Goal: Information Seeking & Learning: Compare options

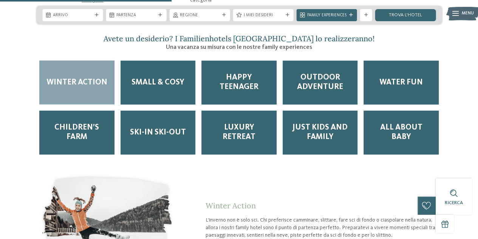
scroll to position [983, 0]
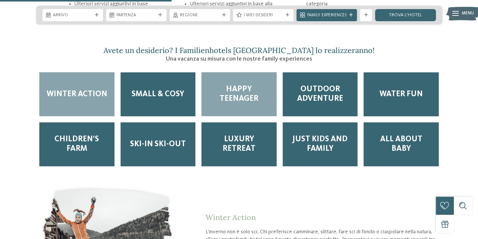
click at [249, 85] on span "Happy teenager" at bounding box center [239, 94] width 63 height 19
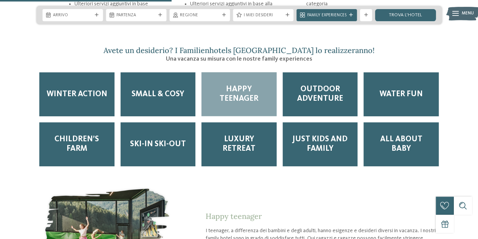
click at [249, 85] on span "Happy teenager" at bounding box center [239, 94] width 63 height 19
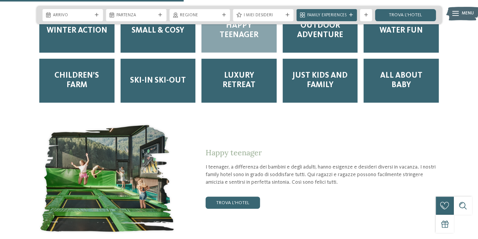
scroll to position [1058, 0]
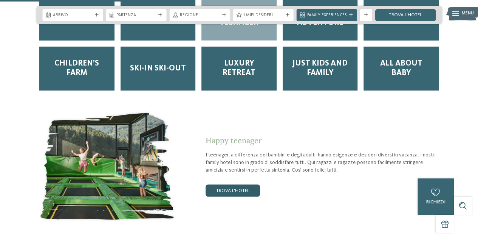
click at [237, 184] on link "trova l’hotel" at bounding box center [233, 190] width 54 height 12
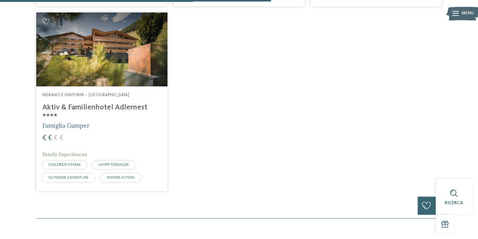
scroll to position [414, 0]
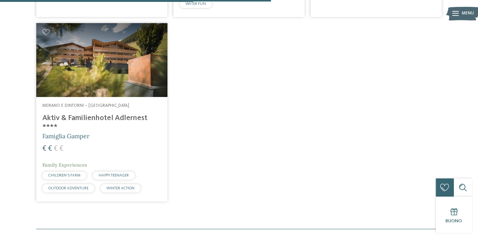
click at [103, 118] on h4 "Aktiv & Familienhotel Adlernest ****" at bounding box center [101, 122] width 119 height 18
click at [110, 173] on span "HAPPY TEENAGER" at bounding box center [114, 175] width 30 height 4
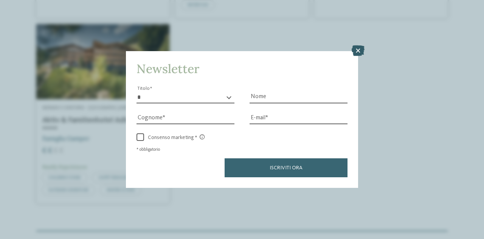
click at [358, 48] on icon at bounding box center [358, 50] width 13 height 11
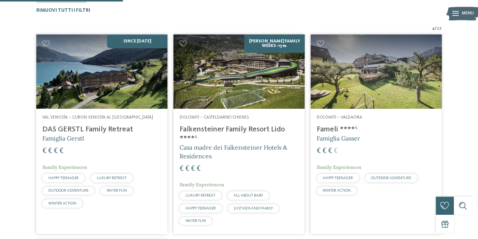
scroll to position [187, 0]
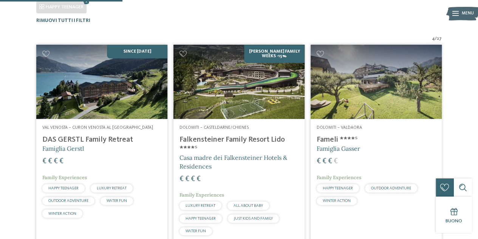
click at [333, 139] on h4 "Fameli ****ˢ" at bounding box center [376, 139] width 119 height 9
click at [259, 95] on img at bounding box center [239, 82] width 131 height 74
click at [102, 137] on h4 "DAS GERSTL Family Retreat" at bounding box center [101, 139] width 119 height 9
click at [243, 85] on img at bounding box center [239, 82] width 131 height 74
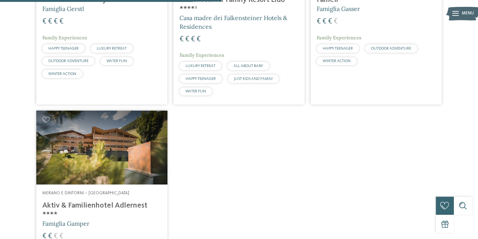
scroll to position [338, 0]
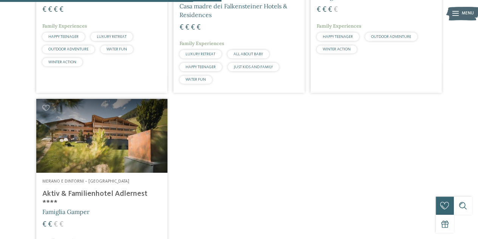
click at [116, 192] on h4 "Aktiv & Familienhotel Adlernest ****" at bounding box center [101, 198] width 119 height 18
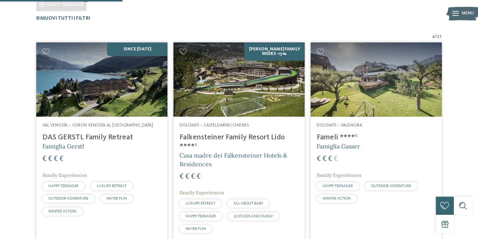
scroll to position [187, 0]
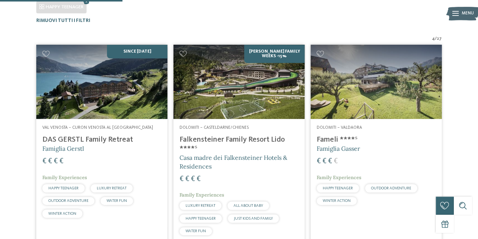
click at [113, 137] on h4 "DAS GERSTL Family Retreat" at bounding box center [101, 139] width 119 height 9
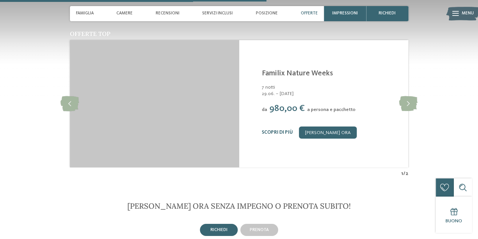
scroll to position [945, 0]
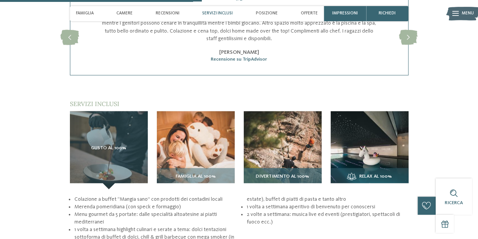
scroll to position [869, 0]
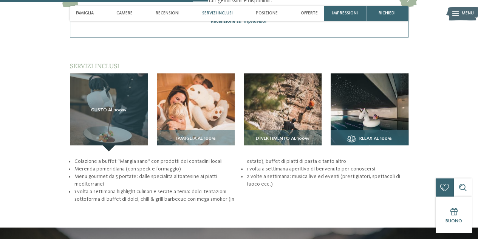
click at [380, 122] on img at bounding box center [370, 112] width 78 height 78
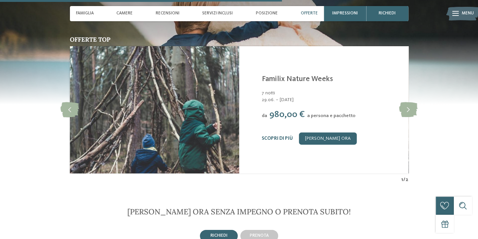
scroll to position [983, 0]
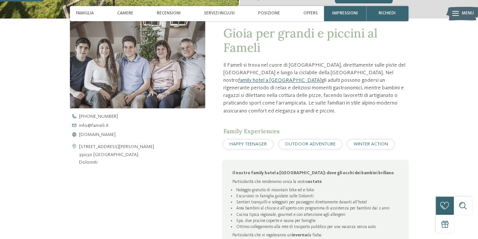
scroll to position [227, 0]
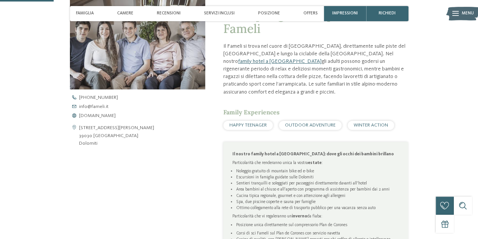
click at [259, 126] on span "HAPPY TEENAGER" at bounding box center [247, 124] width 37 height 5
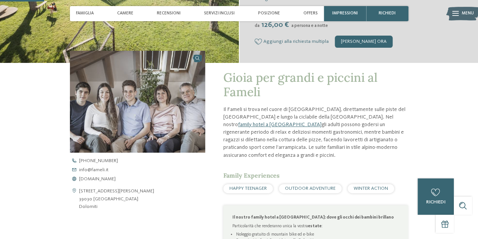
scroll to position [151, 0]
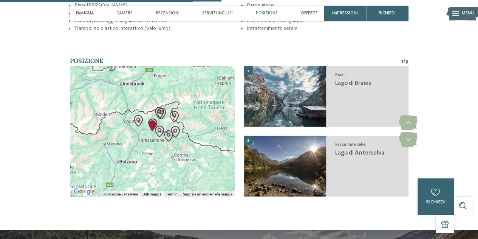
scroll to position [1021, 0]
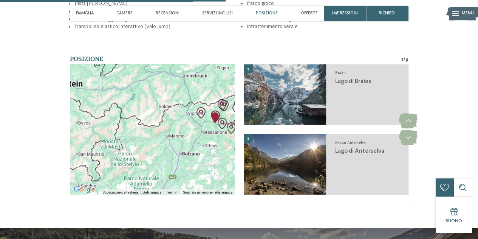
drag, startPoint x: 130, startPoint y: 169, endPoint x: 180, endPoint y: 163, distance: 49.8
click at [180, 163] on div at bounding box center [152, 129] width 165 height 130
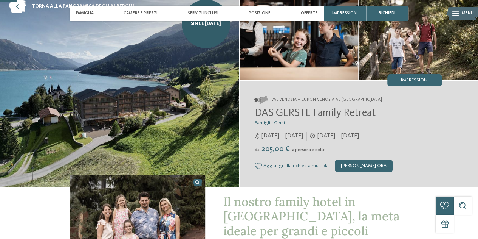
scroll to position [76, 0]
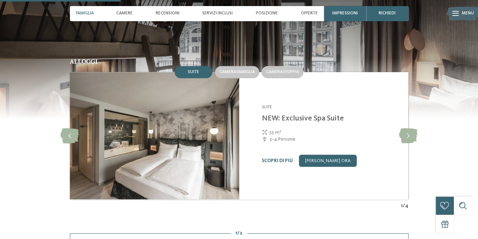
scroll to position [643, 0]
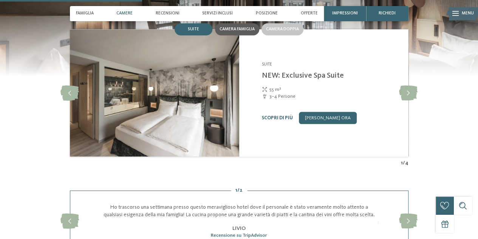
click at [234, 31] on span "Camera famiglia" at bounding box center [237, 29] width 35 height 5
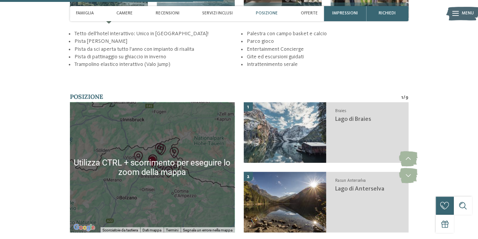
scroll to position [1021, 0]
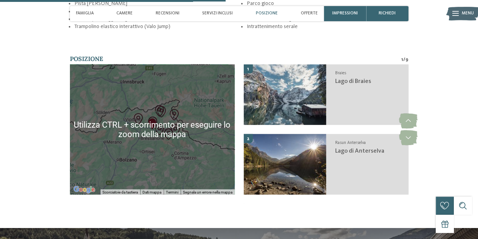
click at [166, 139] on img "Lago di Braies" at bounding box center [168, 133] width 11 height 11
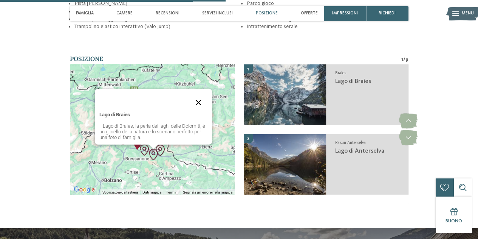
click at [200, 112] on button "Chiudi" at bounding box center [198, 102] width 18 height 18
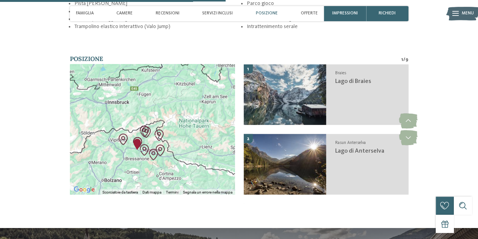
click at [119, 172] on div "Per navigare, premi i tasti Freccia." at bounding box center [152, 129] width 165 height 130
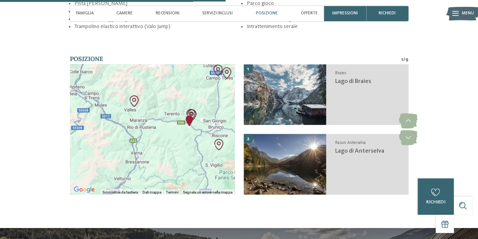
click at [194, 121] on img "KronAction" at bounding box center [191, 114] width 11 height 11
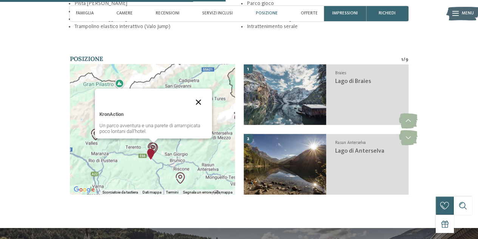
click at [197, 111] on button "Chiudi" at bounding box center [198, 102] width 18 height 18
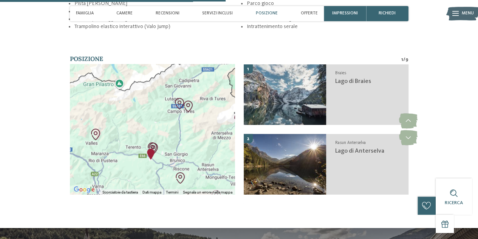
click at [152, 160] on img "Family Resort Lido" at bounding box center [150, 153] width 11 height 11
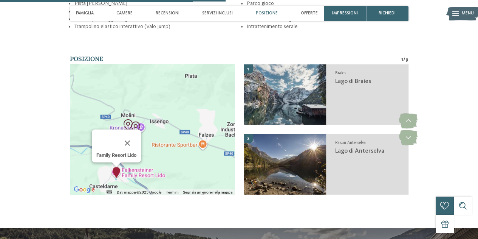
click at [176, 179] on div "Family Resort Lido" at bounding box center [152, 129] width 165 height 130
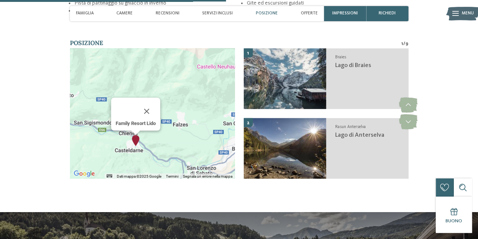
scroll to position [1058, 0]
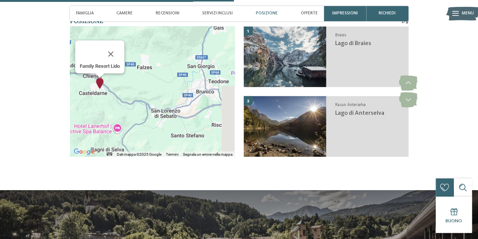
drag, startPoint x: 198, startPoint y: 143, endPoint x: 155, endPoint y: 103, distance: 58.6
click at [155, 103] on div "Family Resort Lido" at bounding box center [152, 91] width 165 height 130
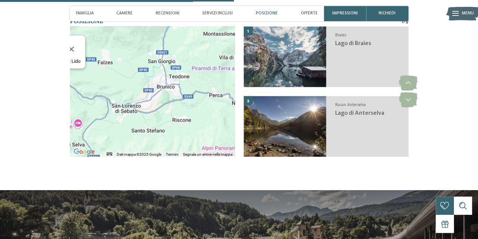
drag, startPoint x: 215, startPoint y: 152, endPoint x: 181, endPoint y: 149, distance: 34.1
click at [181, 149] on div "Family Resort Lido" at bounding box center [152, 91] width 165 height 130
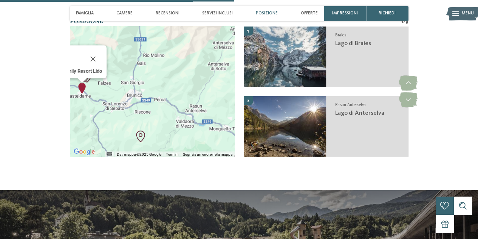
drag, startPoint x: 215, startPoint y: 139, endPoint x: 153, endPoint y: 124, distance: 64.4
click at [153, 124] on div "Family Resort Lido" at bounding box center [152, 91] width 165 height 130
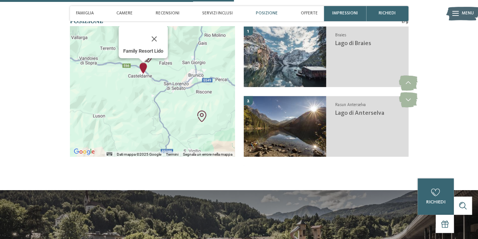
drag, startPoint x: 91, startPoint y: 137, endPoint x: 175, endPoint y: 121, distance: 85.4
click at [175, 121] on div "Family Resort Lido" at bounding box center [152, 91] width 165 height 130
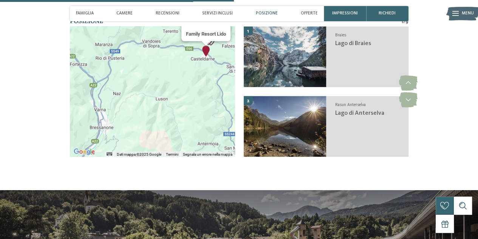
drag, startPoint x: 173, startPoint y: 96, endPoint x: 97, endPoint y: 96, distance: 76.4
click at [97, 96] on div "Family Resort Lido" at bounding box center [152, 91] width 165 height 130
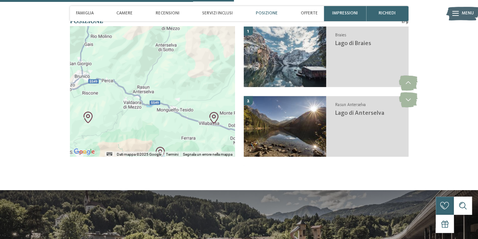
drag, startPoint x: 136, startPoint y: 110, endPoint x: 135, endPoint y: 128, distance: 18.2
click at [135, 128] on div "Family Resort Lido" at bounding box center [152, 91] width 165 height 130
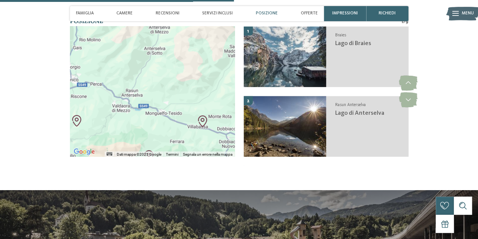
drag, startPoint x: 175, startPoint y: 138, endPoint x: 162, endPoint y: 140, distance: 13.8
click at [162, 140] on div "Family Resort Lido" at bounding box center [152, 91] width 165 height 130
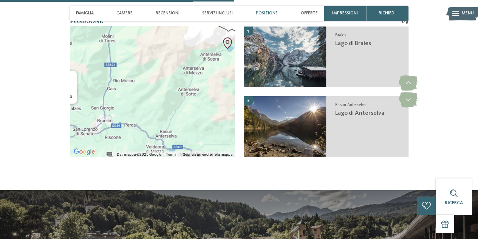
drag, startPoint x: 156, startPoint y: 93, endPoint x: 192, endPoint y: 136, distance: 56.4
click at [192, 136] on div "Family Resort Lido" at bounding box center [152, 91] width 165 height 130
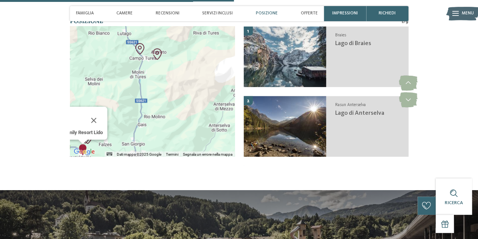
drag, startPoint x: 135, startPoint y: 110, endPoint x: 167, endPoint y: 146, distance: 47.9
click at [167, 146] on div "Family Resort Lido" at bounding box center [152, 91] width 165 height 130
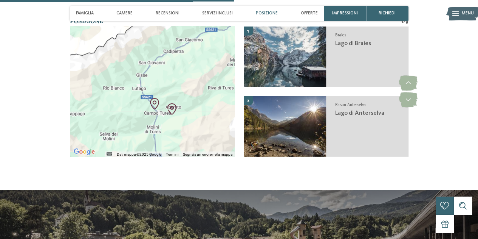
drag, startPoint x: 156, startPoint y: 92, endPoint x: 174, endPoint y: 151, distance: 61.9
click at [174, 151] on div "Family Resort Lido" at bounding box center [152, 91] width 165 height 130
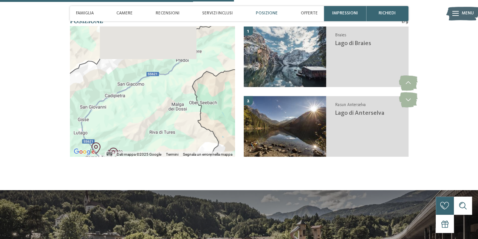
drag, startPoint x: 175, startPoint y: 91, endPoint x: 116, endPoint y: 135, distance: 73.4
click at [116, 135] on div "Family Resort Lido" at bounding box center [152, 91] width 165 height 130
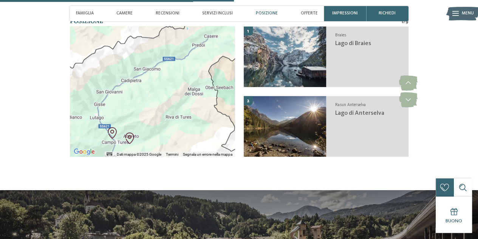
drag, startPoint x: 167, startPoint y: 103, endPoint x: 199, endPoint y: 73, distance: 43.8
click at [199, 73] on div "Family Resort Lido" at bounding box center [152, 91] width 165 height 130
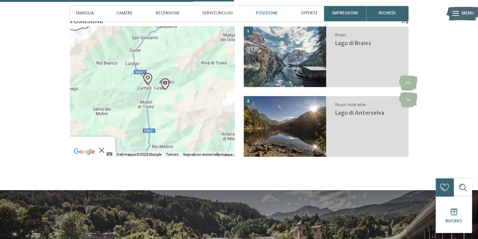
drag, startPoint x: 176, startPoint y: 144, endPoint x: 189, endPoint y: 109, distance: 37.1
click at [189, 109] on div "Family Resort Lido" at bounding box center [152, 91] width 165 height 130
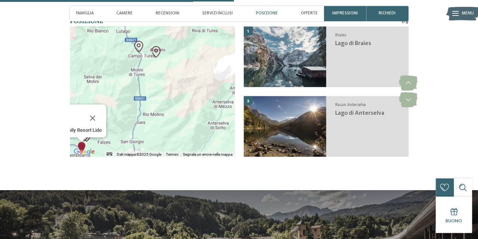
drag, startPoint x: 175, startPoint y: 128, endPoint x: 161, endPoint y: 73, distance: 56.7
click at [163, 76] on div "Family Resort Lido" at bounding box center [152, 91] width 165 height 130
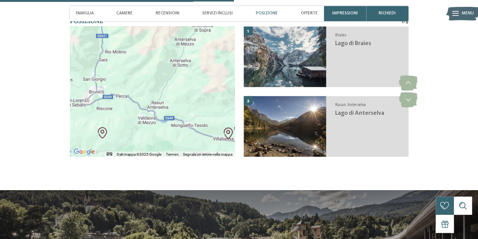
drag, startPoint x: 181, startPoint y: 150, endPoint x: 153, endPoint y: 147, distance: 28.1
click at [153, 147] on div "Family Resort Lido" at bounding box center [152, 91] width 165 height 130
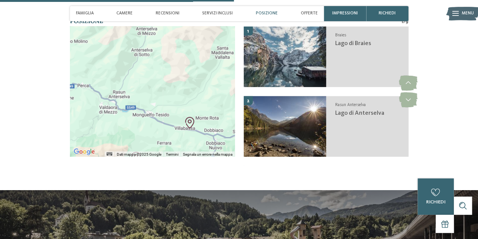
drag, startPoint x: 181, startPoint y: 150, endPoint x: 139, endPoint y: 138, distance: 43.0
click at [139, 138] on div "Family Resort Lido" at bounding box center [152, 91] width 165 height 130
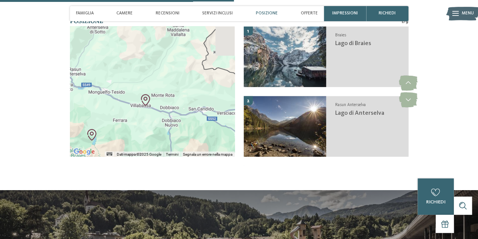
drag, startPoint x: 181, startPoint y: 153, endPoint x: 133, endPoint y: 127, distance: 55.3
click at [133, 127] on div "Family Resort Lido" at bounding box center [152, 91] width 165 height 130
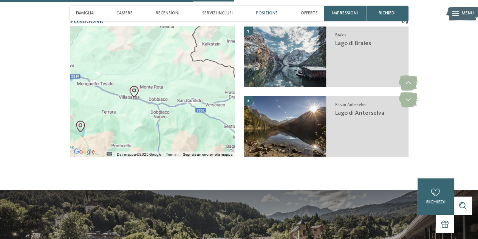
click at [134, 97] on img "Raiffeisen Motorikpark®" at bounding box center [134, 91] width 11 height 11
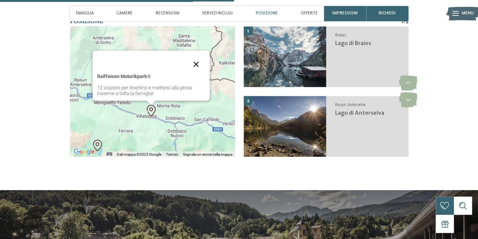
click at [196, 73] on button "Chiudi" at bounding box center [196, 64] width 18 height 18
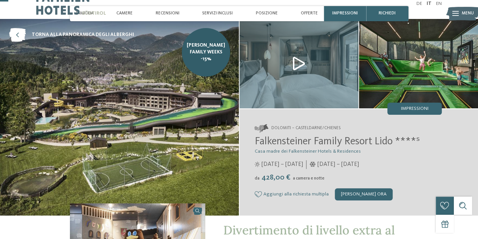
scroll to position [0, 0]
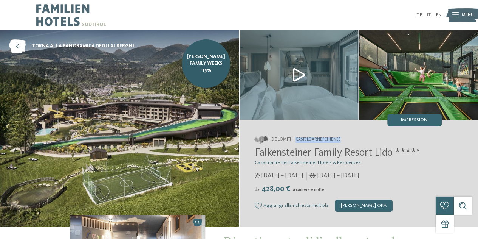
drag, startPoint x: 339, startPoint y: 139, endPoint x: 296, endPoint y: 138, distance: 43.1
click at [296, 138] on span "Dolomiti – Casteldarne/Chienes" at bounding box center [305, 139] width 69 height 6
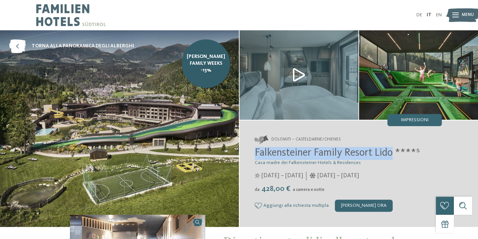
drag, startPoint x: 392, startPoint y: 154, endPoint x: 254, endPoint y: 155, distance: 138.4
click at [254, 155] on div "Dolomiti – Casteldarne/Chienes Falkensteiner Family Resort Lido ****ˢ Casa madr…" at bounding box center [359, 173] width 239 height 106
copy span "Falkensteiner Family Resort Lido"
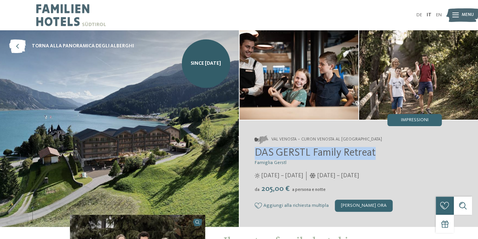
drag, startPoint x: 374, startPoint y: 154, endPoint x: 256, endPoint y: 150, distance: 118.8
click at [256, 150] on span "DAS GERSTL Family Retreat" at bounding box center [315, 152] width 121 height 11
copy span "DAS GERSTL Family Retreat"
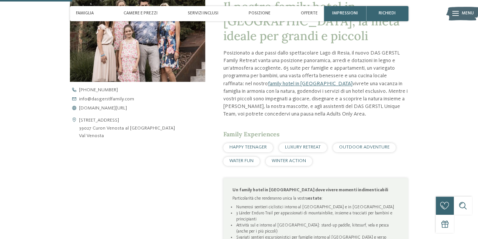
scroll to position [340, 0]
